Goal: Task Accomplishment & Management: Use online tool/utility

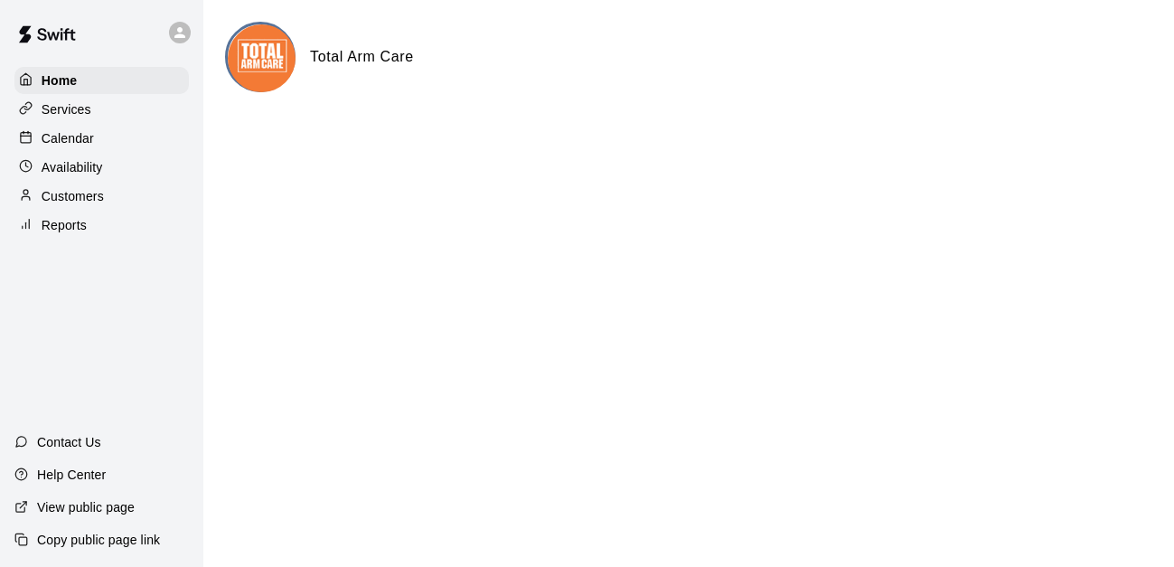
click at [71, 230] on p "Reports" at bounding box center [64, 225] width 45 height 18
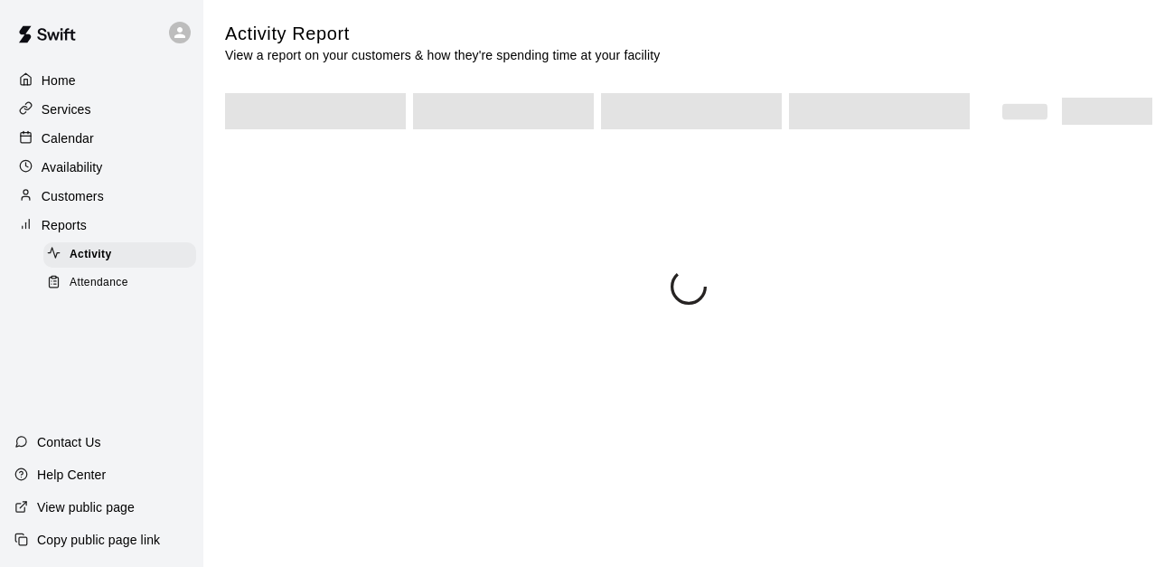
click at [117, 292] on span "Attendance" at bounding box center [99, 283] width 59 height 18
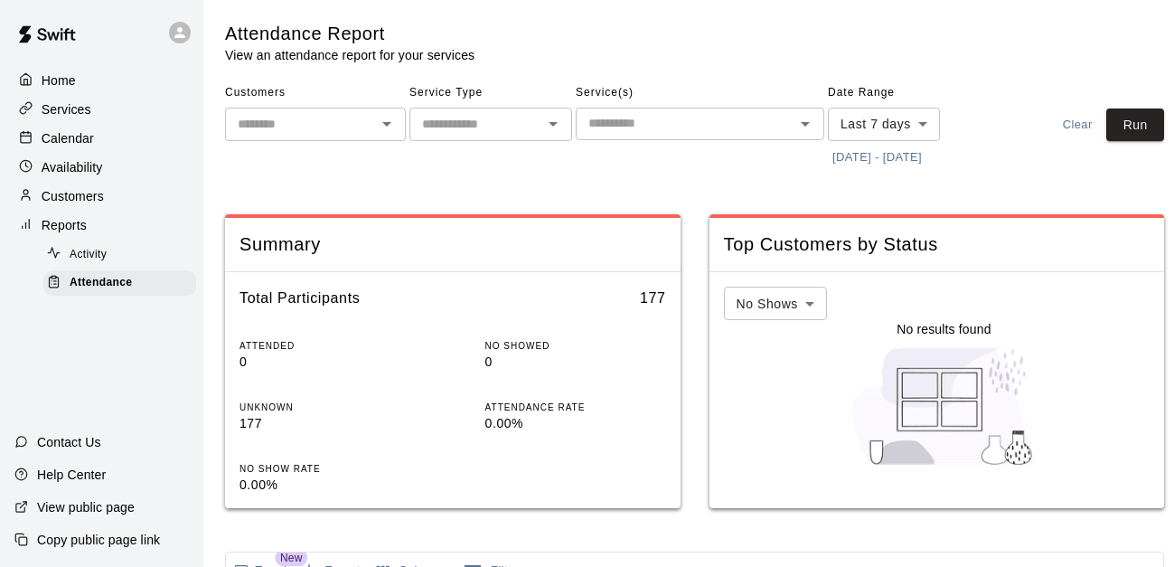
click at [893, 165] on button "[DATE] - [DATE]" at bounding box center [877, 158] width 99 height 28
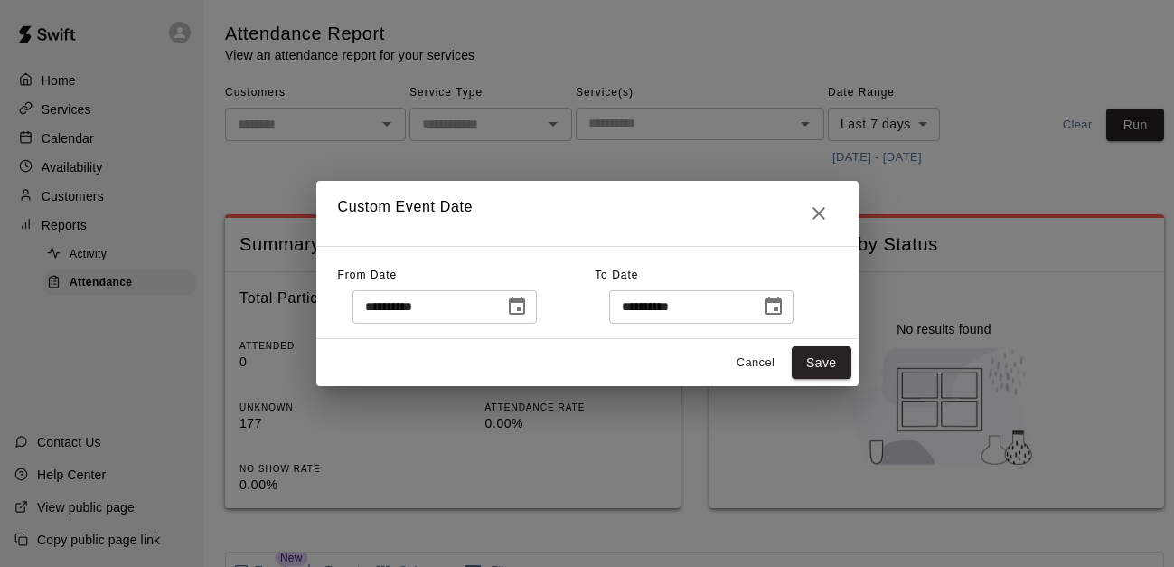
click at [535, 321] on button "Choose date, selected date is Sep 8, 2025" at bounding box center [517, 306] width 36 height 36
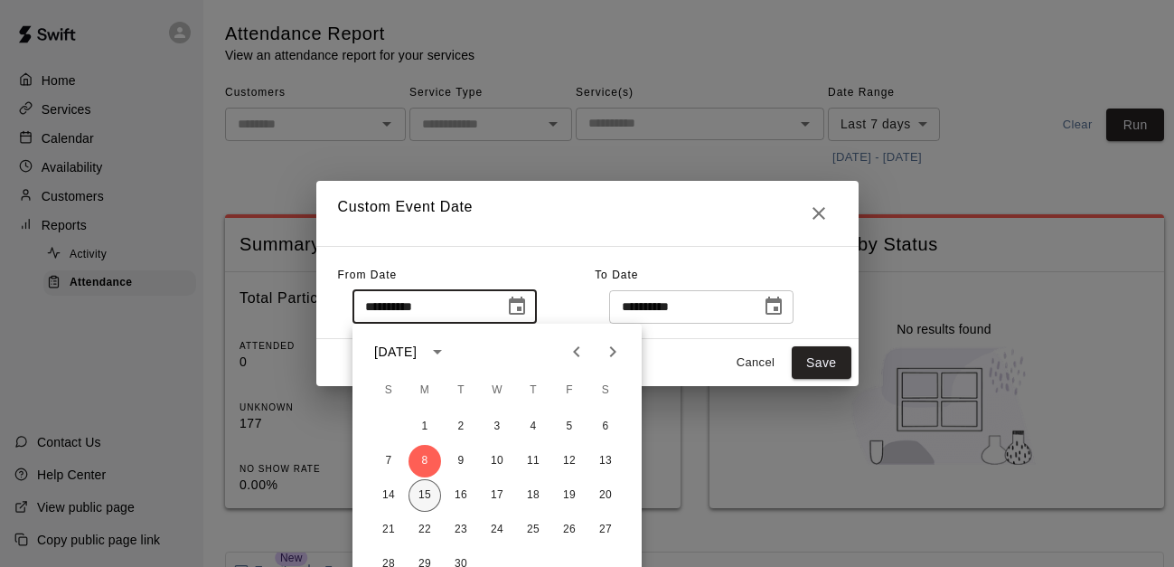
click at [420, 488] on button "15" at bounding box center [425, 495] width 33 height 33
type input "**********"
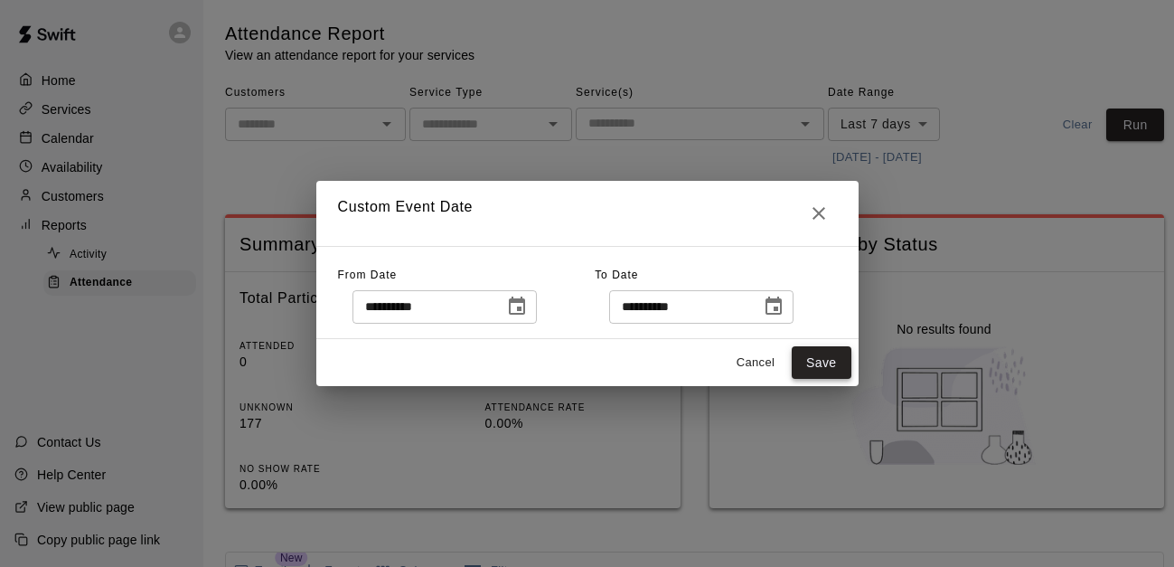
click at [821, 355] on button "Save" at bounding box center [822, 362] width 60 height 33
type input "******"
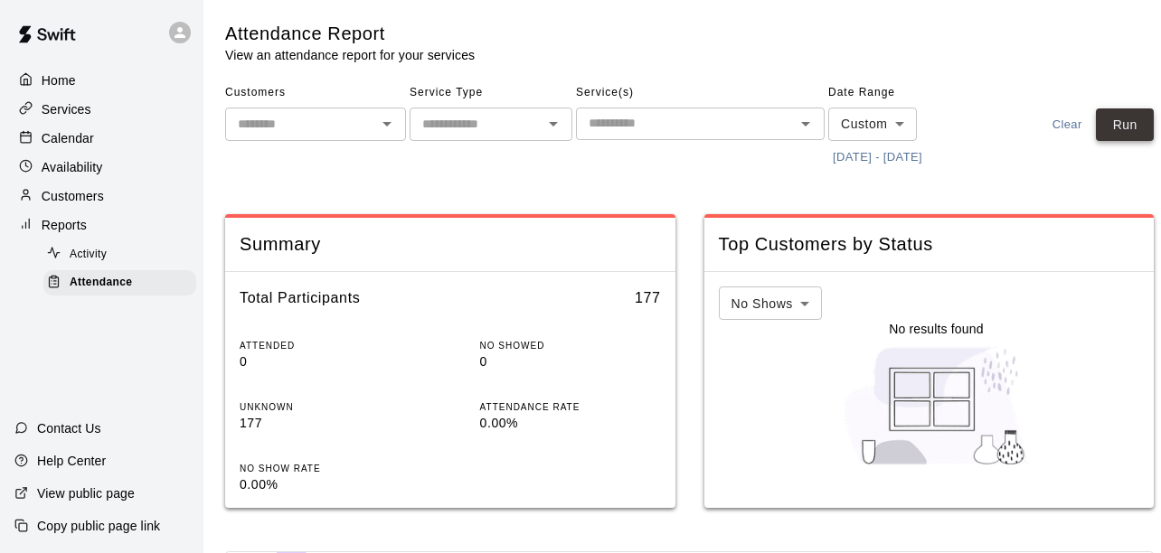
click at [1109, 127] on button "Run" at bounding box center [1125, 124] width 58 height 33
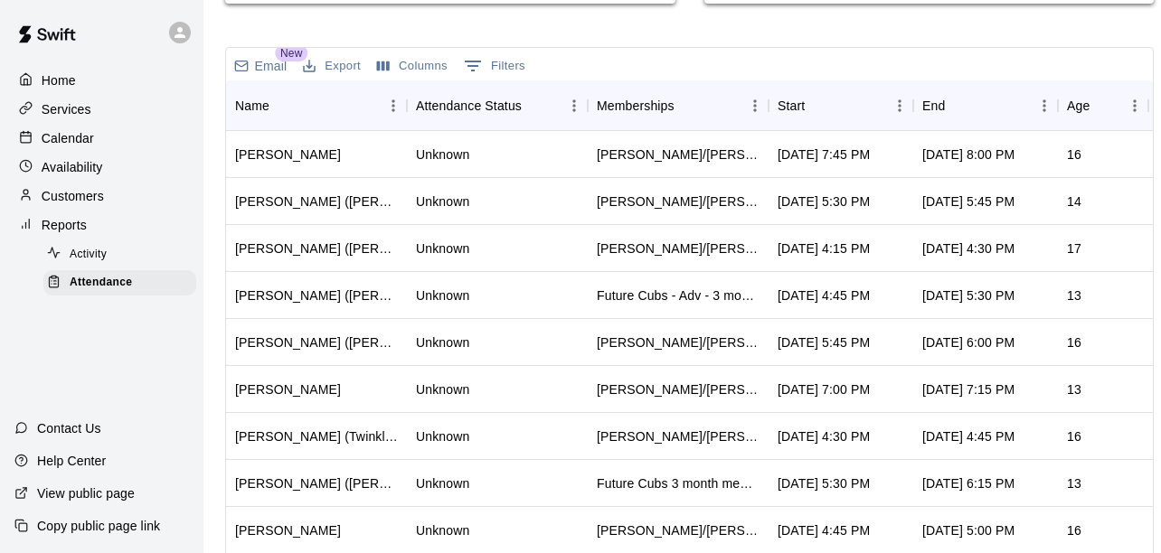
scroll to position [505, 0]
click at [830, 118] on div "Start" at bounding box center [832, 105] width 108 height 51
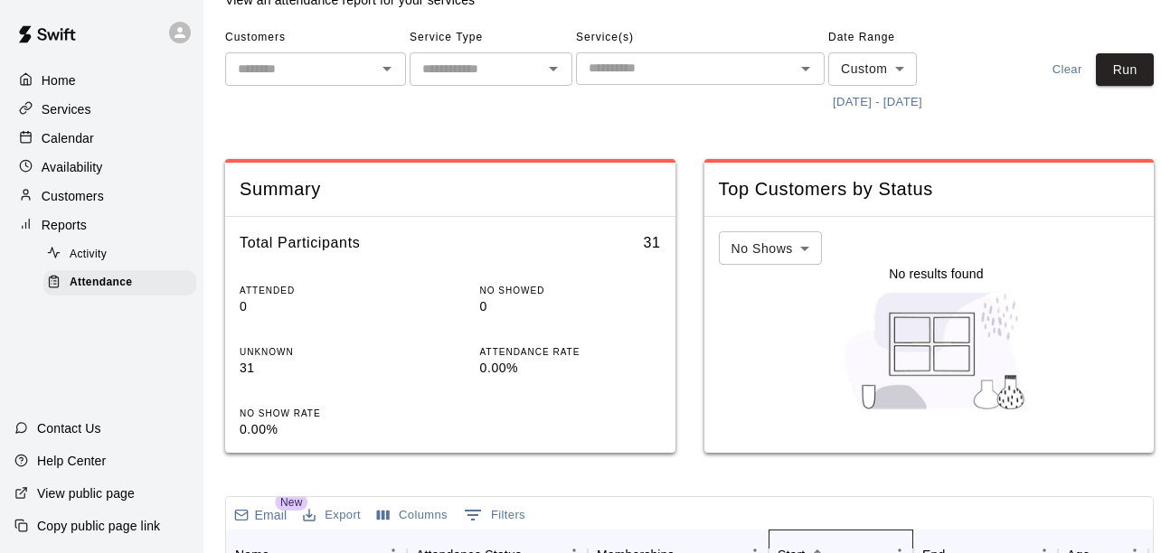
scroll to position [0, 0]
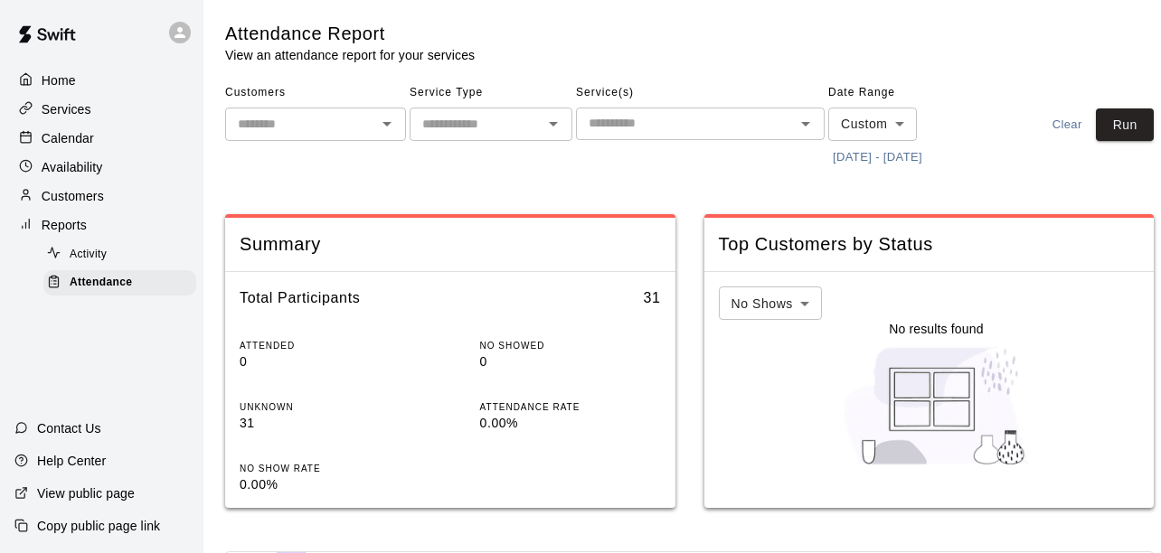
click at [703, 108] on div "​" at bounding box center [700, 124] width 249 height 33
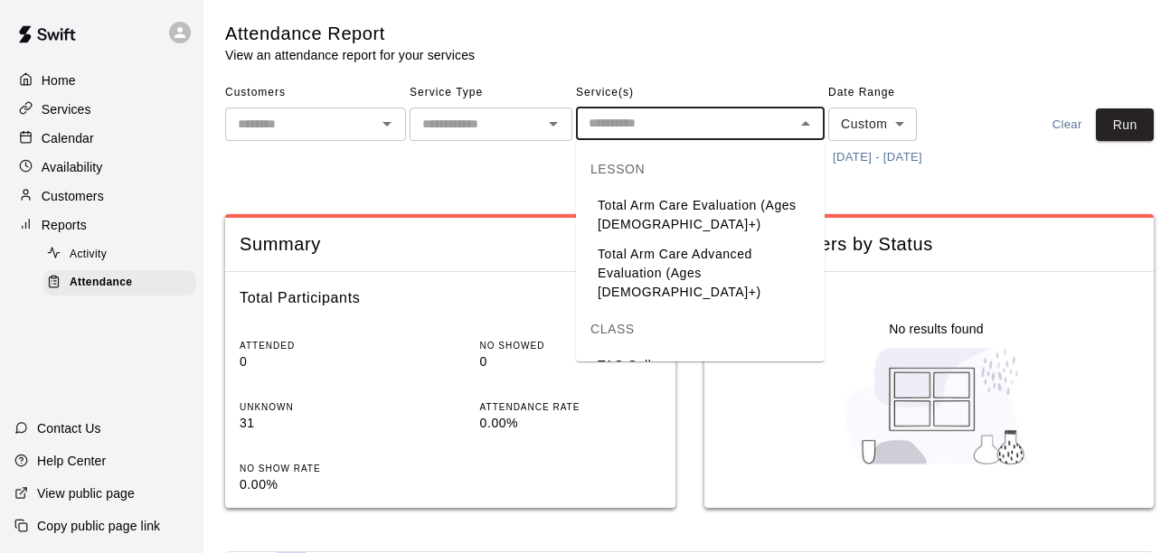
scroll to position [181, 0]
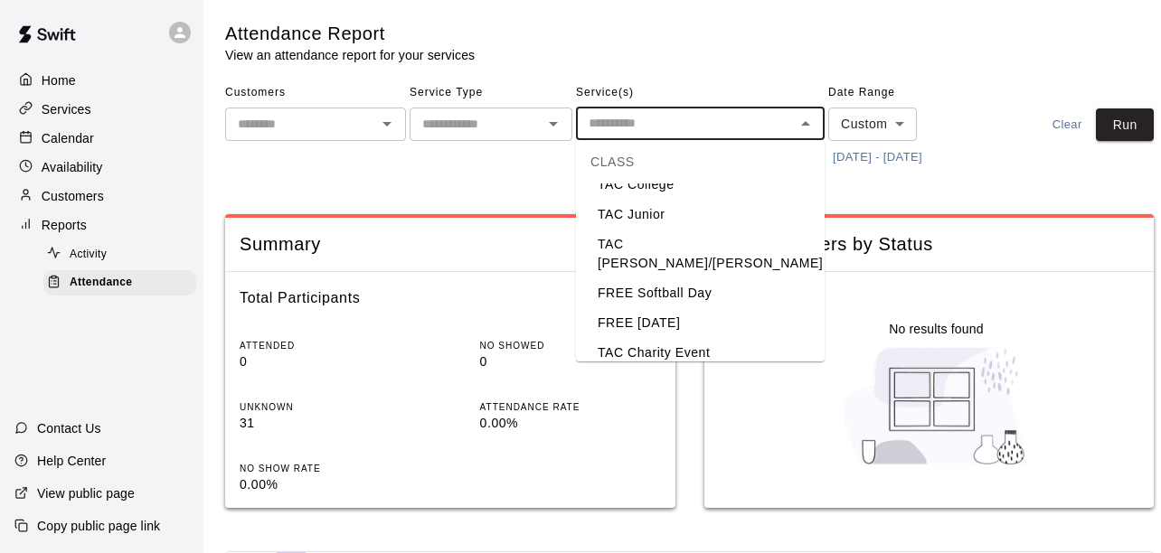
click at [695, 230] on li "TAC Todd/Brad" at bounding box center [700, 254] width 249 height 49
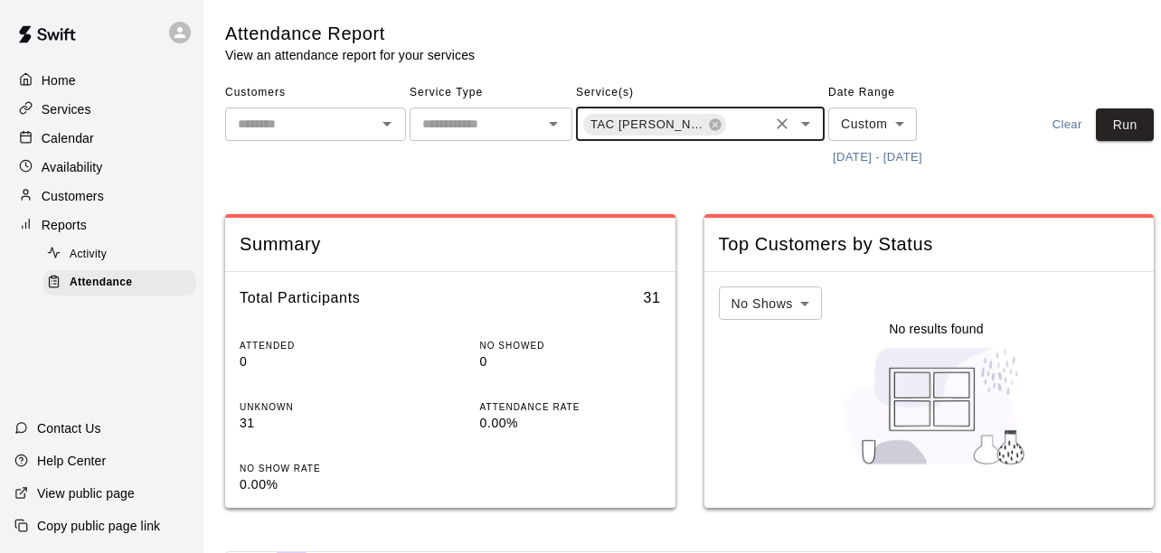
click at [810, 120] on icon "Open" at bounding box center [806, 124] width 22 height 22
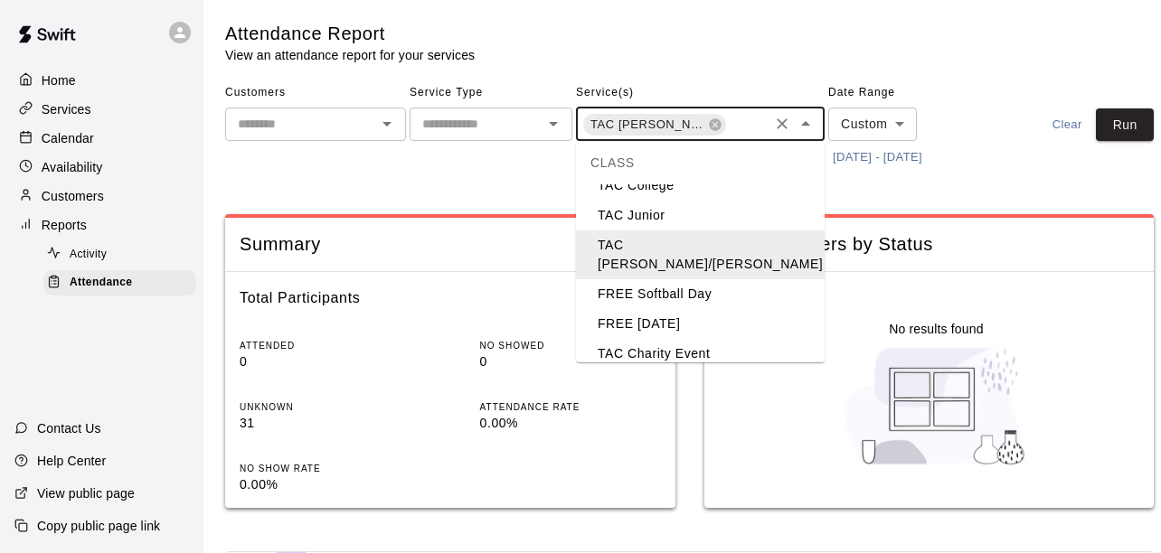
click at [662, 369] on li "TAC Tom/Mike" at bounding box center [700, 393] width 249 height 49
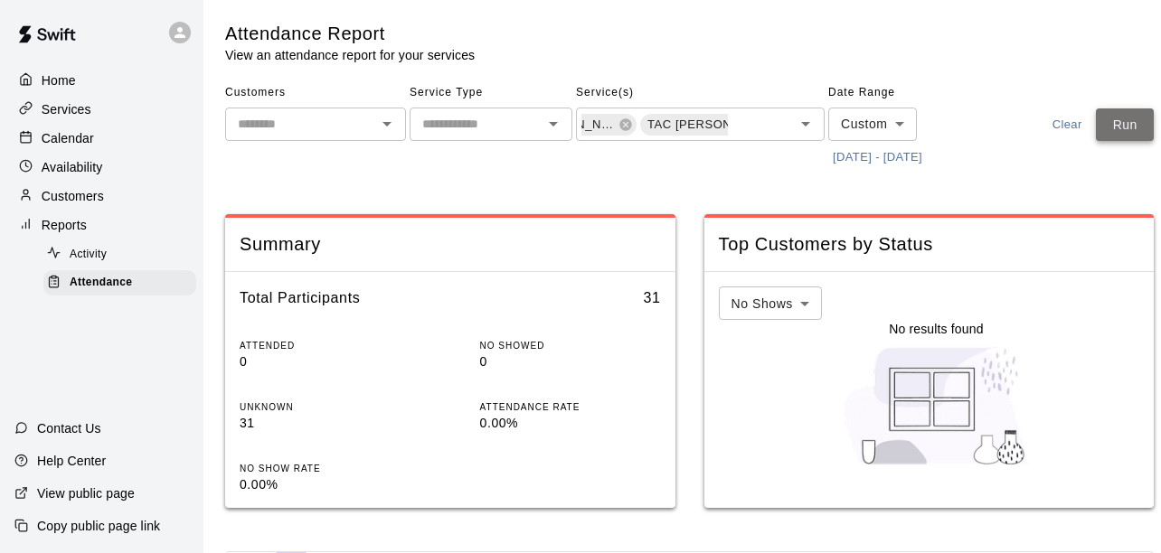
click at [1141, 128] on button "Run" at bounding box center [1125, 124] width 58 height 33
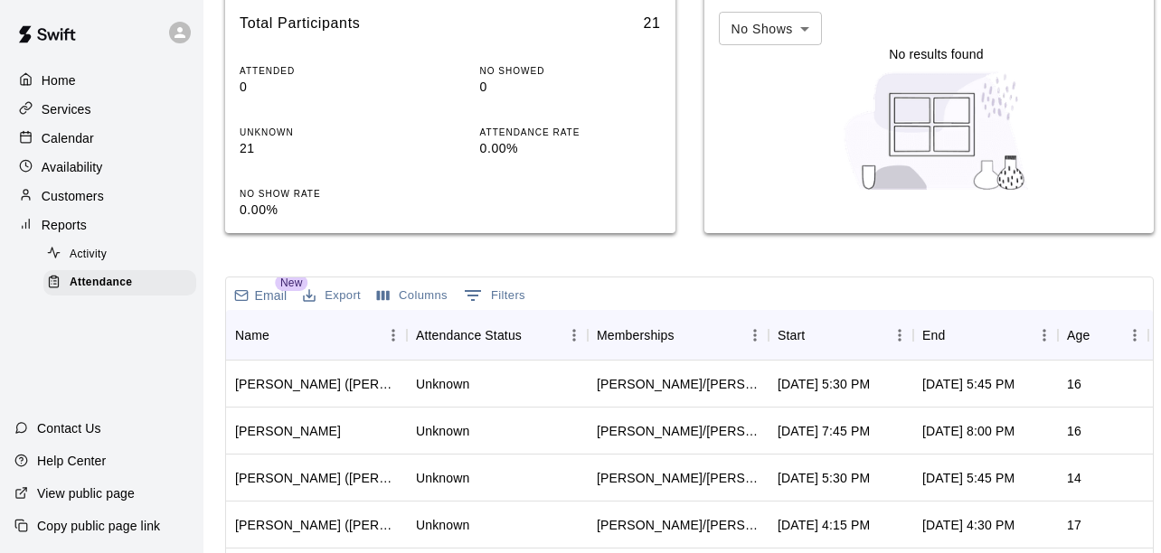
scroll to position [274, 0]
click at [787, 331] on div "Start" at bounding box center [791, 336] width 27 height 51
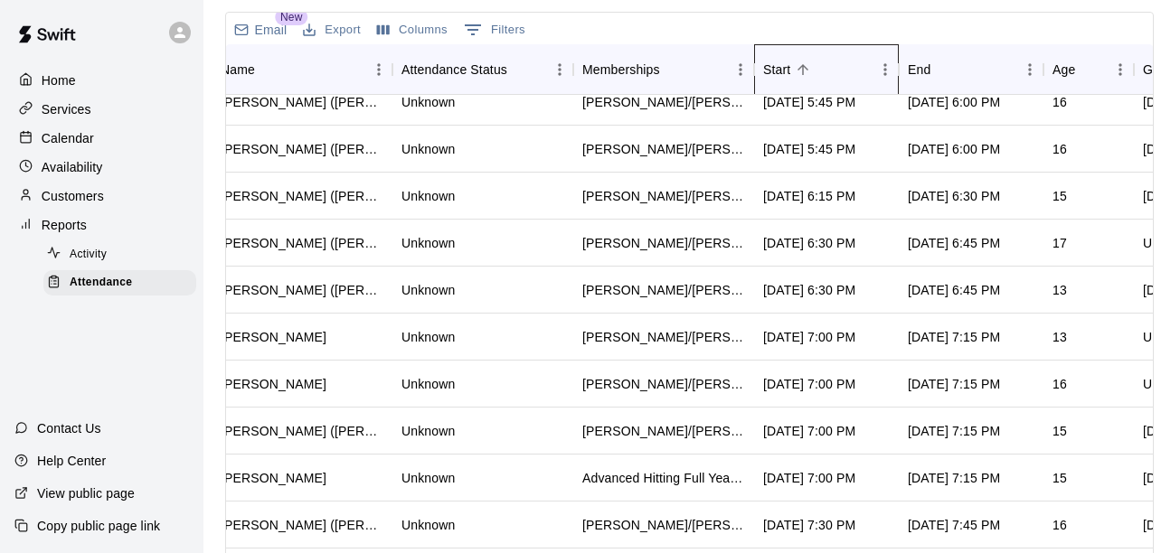
scroll to position [0, 14]
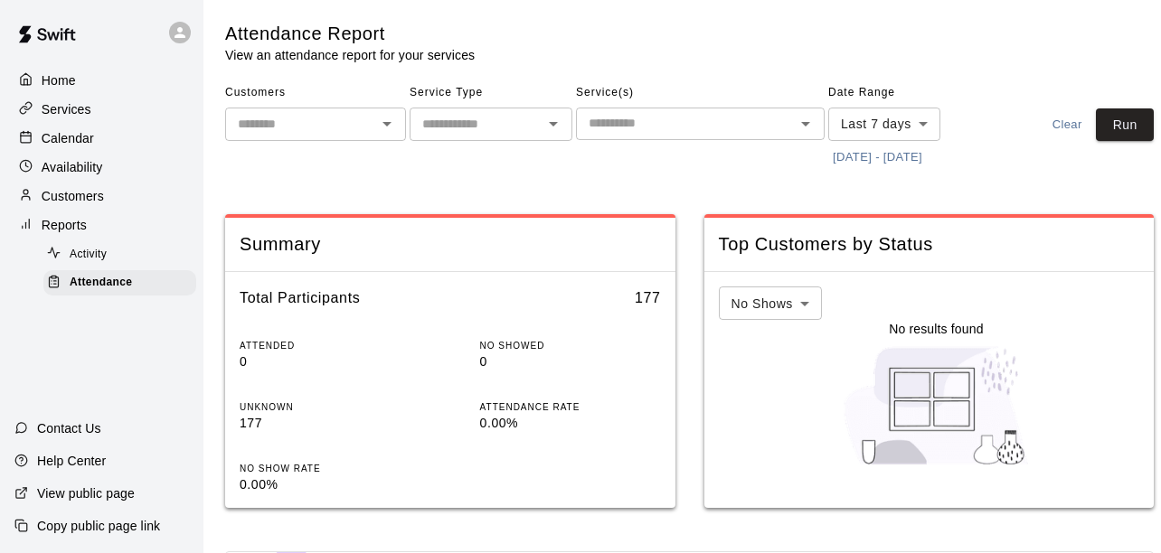
click at [750, 52] on div "Attendance Report View an attendance report for your services" at bounding box center [689, 43] width 929 height 42
click at [897, 154] on button "[DATE] - [DATE]" at bounding box center [877, 158] width 99 height 28
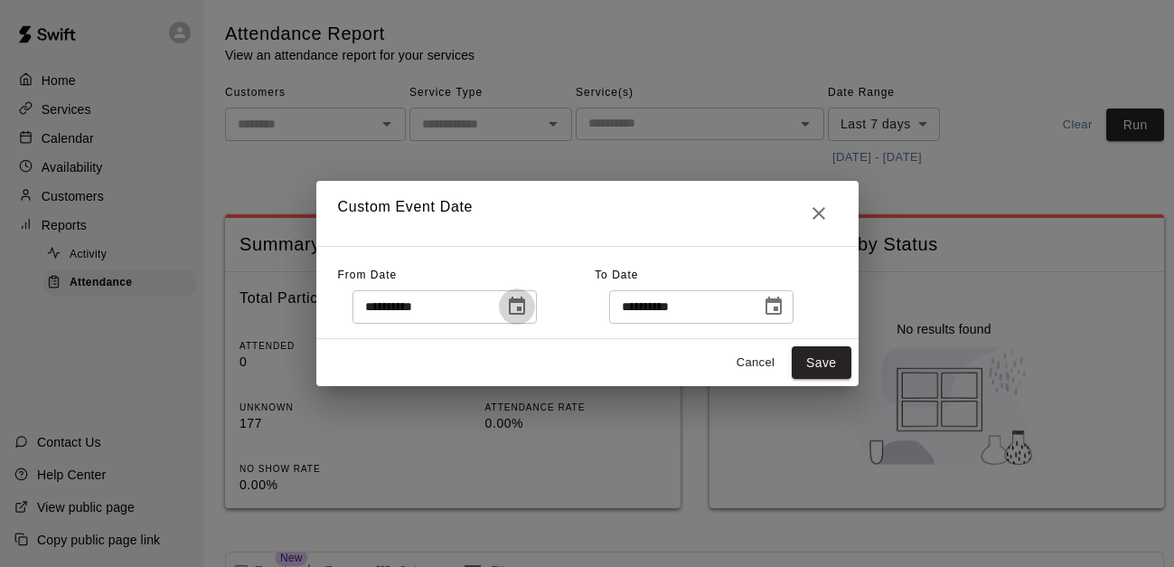
click at [535, 291] on button "Choose date, selected date is Sep 8, 2025" at bounding box center [517, 306] width 36 height 36
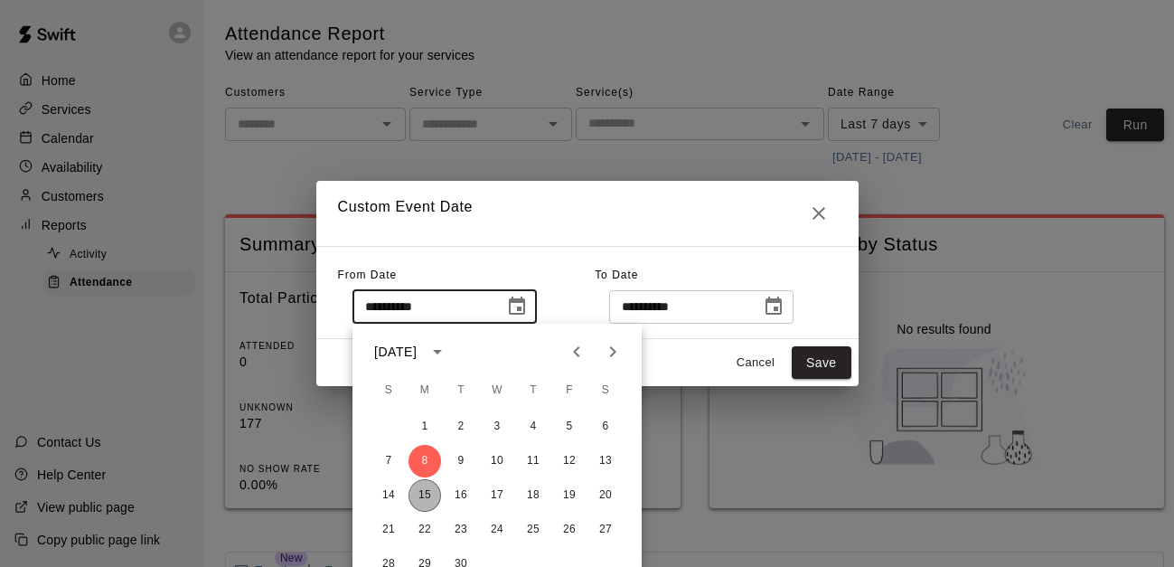
click at [426, 501] on button "15" at bounding box center [425, 495] width 33 height 33
type input "**********"
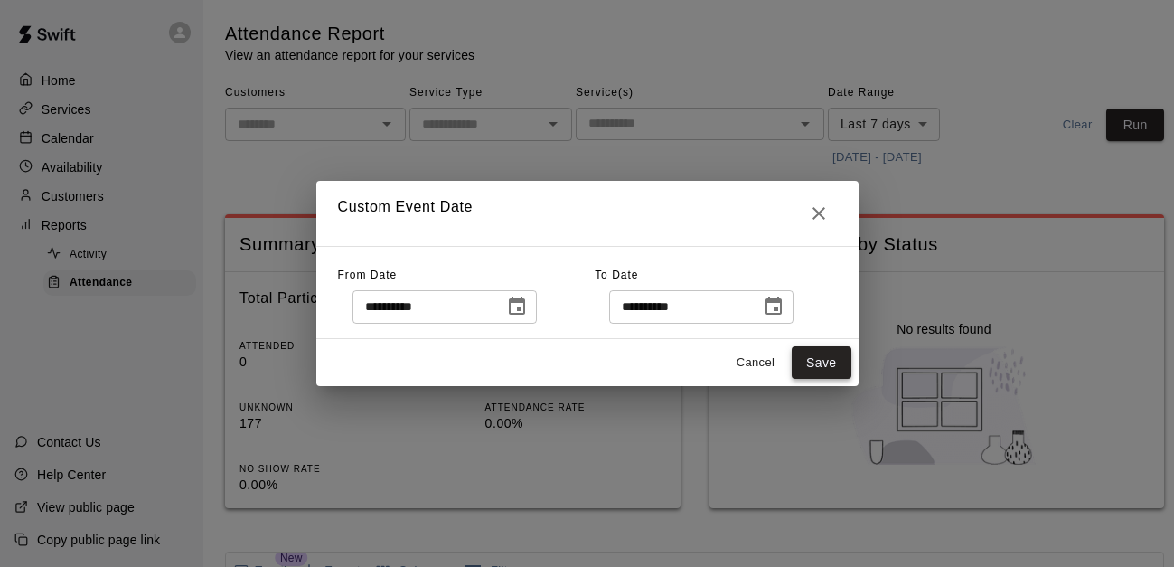
click at [816, 367] on button "Save" at bounding box center [822, 362] width 60 height 33
type input "******"
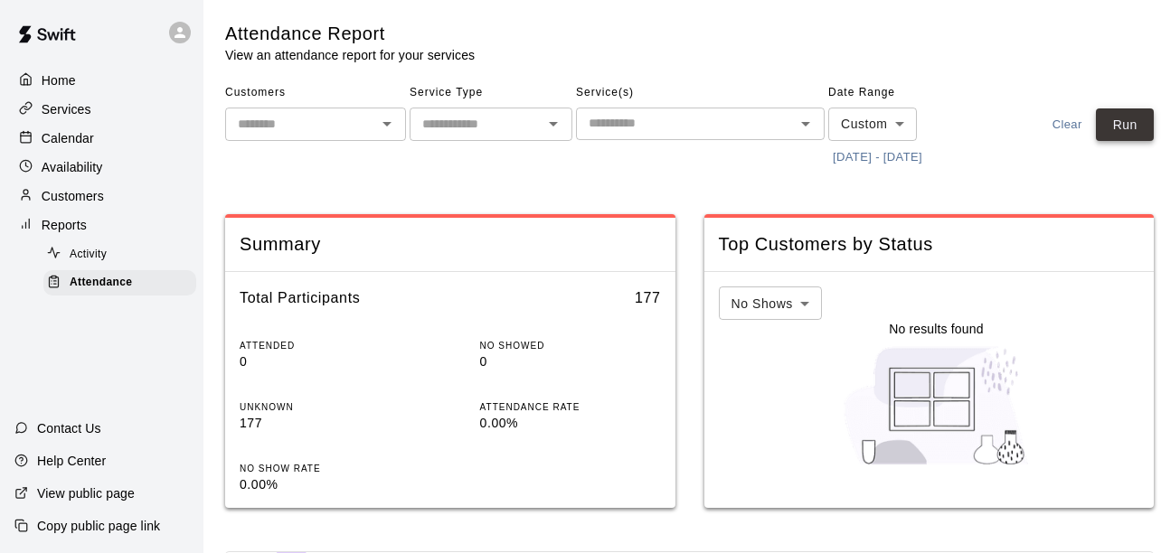
click at [1115, 130] on button "Run" at bounding box center [1125, 124] width 58 height 33
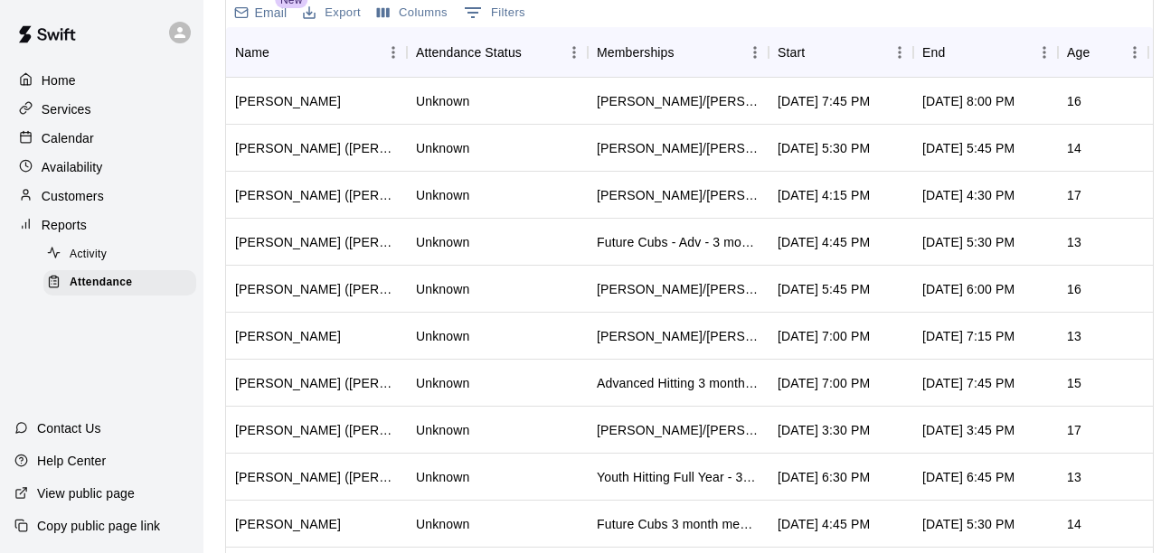
scroll to position [564, 0]
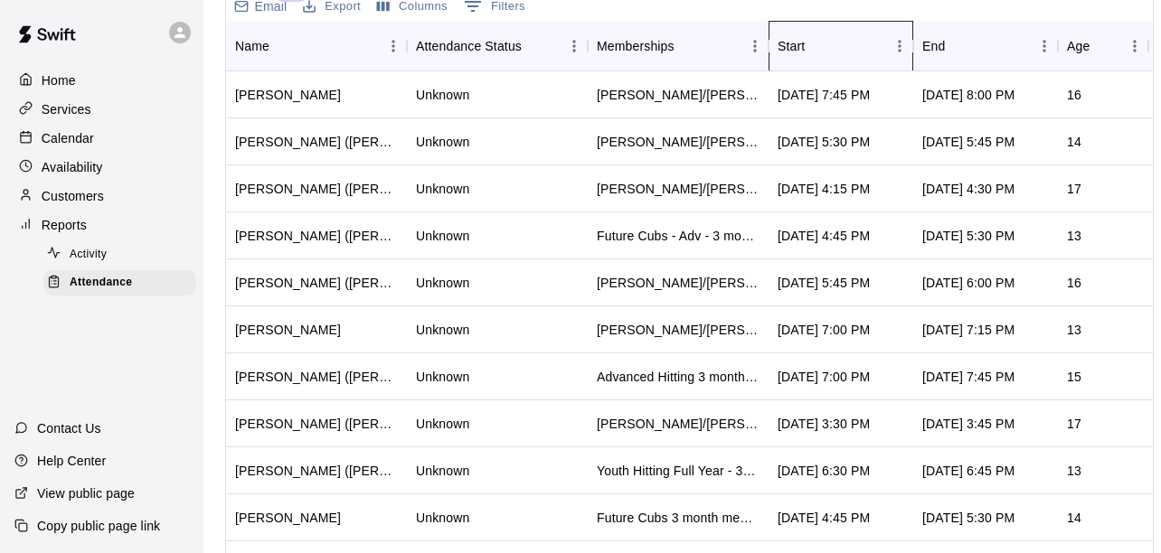
click at [835, 61] on div "Start" at bounding box center [832, 46] width 108 height 51
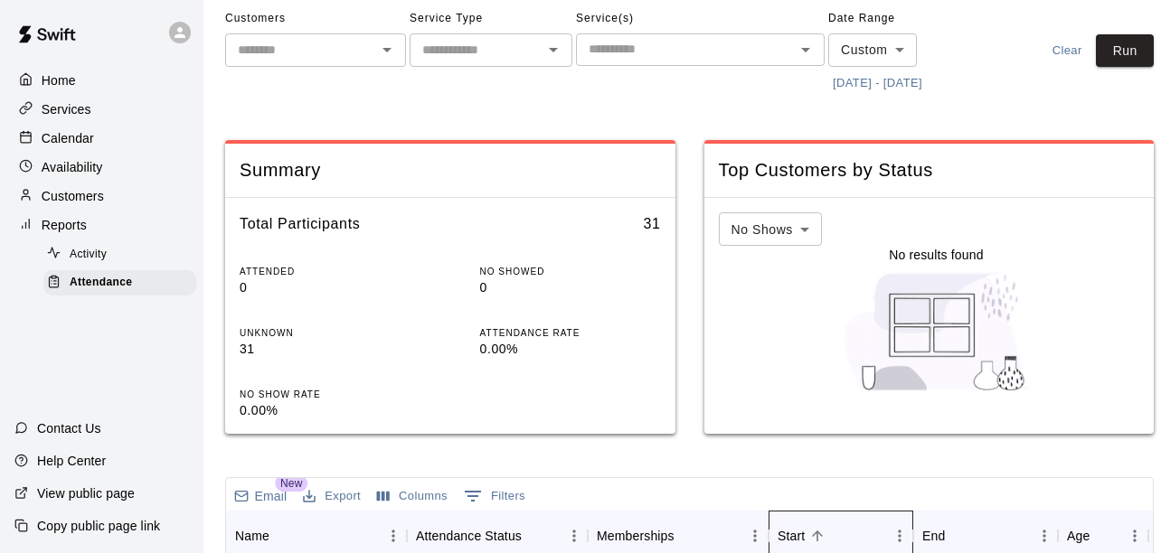
scroll to position [0, 0]
